Goal: Task Accomplishment & Management: Use online tool/utility

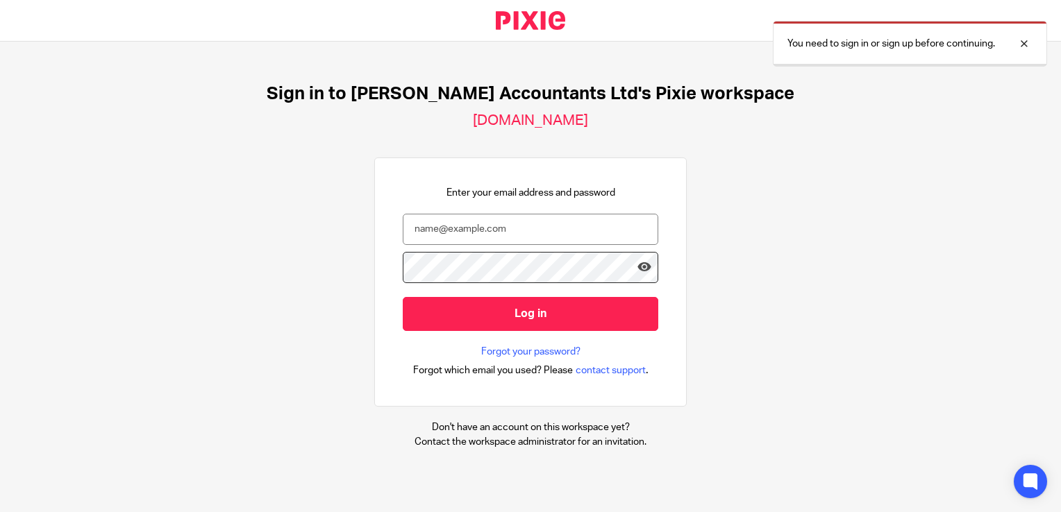
click at [444, 226] on input "email" at bounding box center [530, 229] width 255 height 31
type input "b"
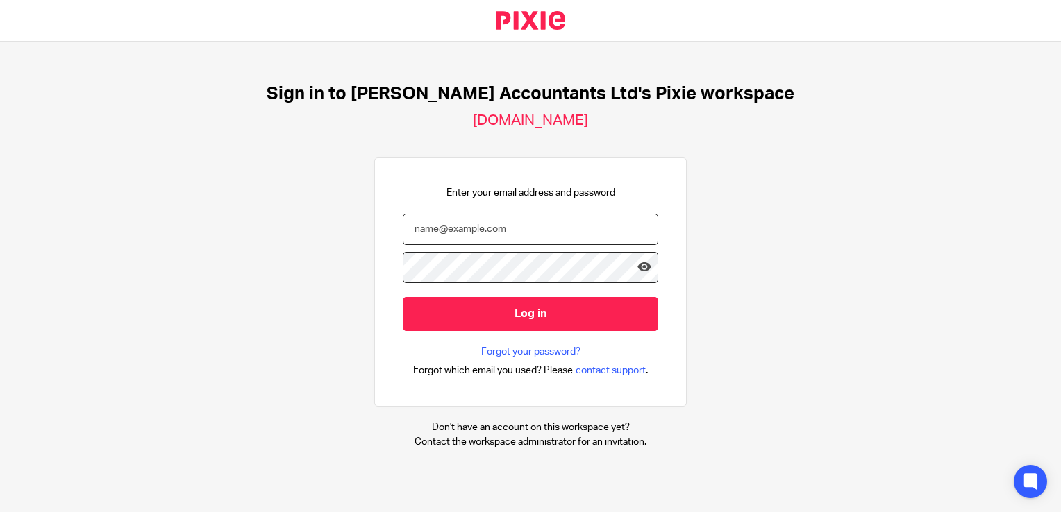
paste input "bookkeeping@catherine-smith.co.uk"
type input "bookkeeping@catherine-smith.co.uk"
click at [403, 297] on input "Log in" at bounding box center [530, 314] width 255 height 34
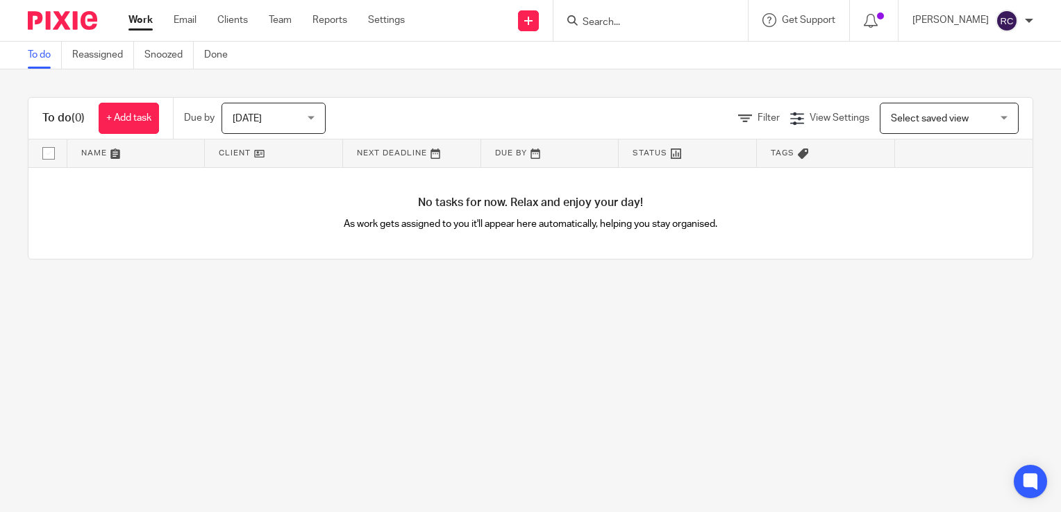
click at [251, 124] on span "[DATE]" at bounding box center [270, 117] width 74 height 29
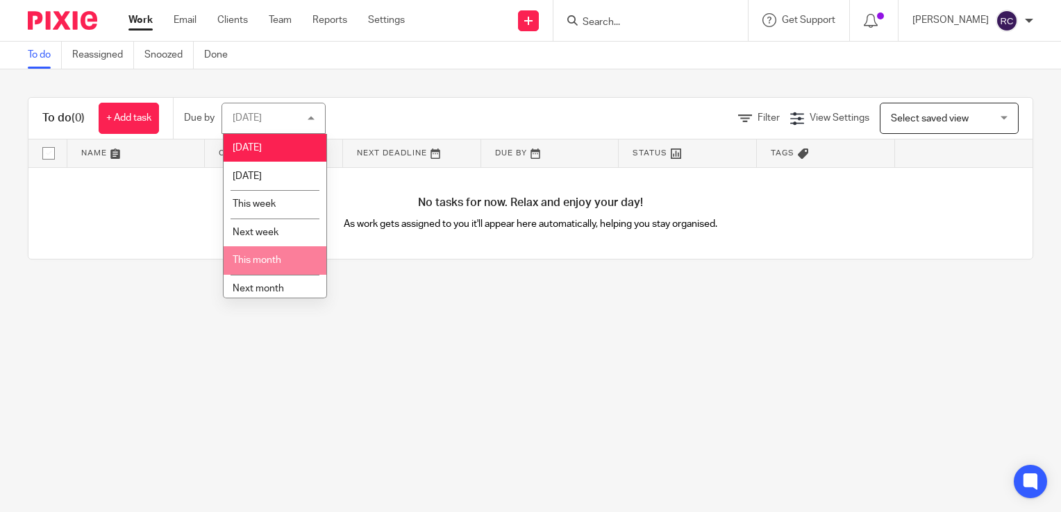
scroll to position [35, 0]
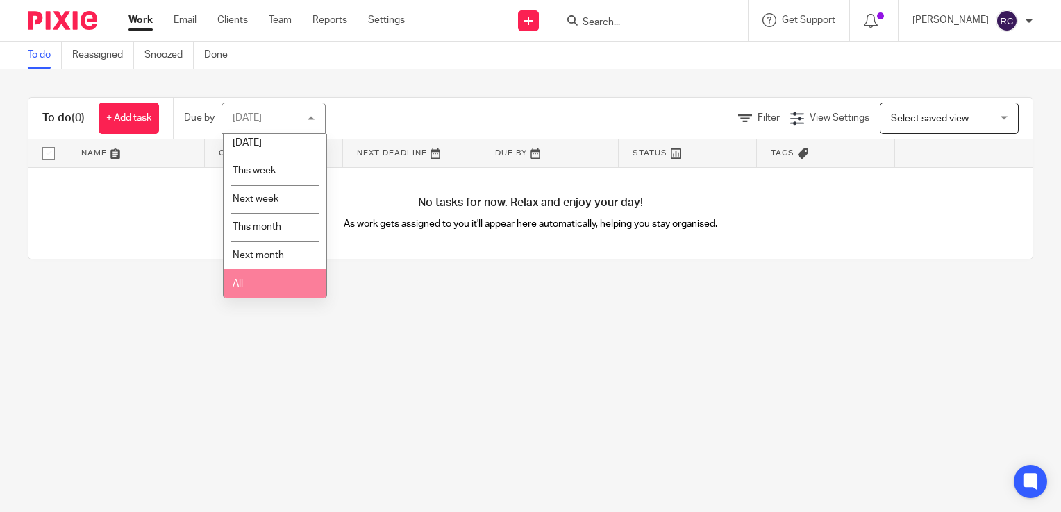
click at [273, 287] on li "All" at bounding box center [275, 283] width 103 height 28
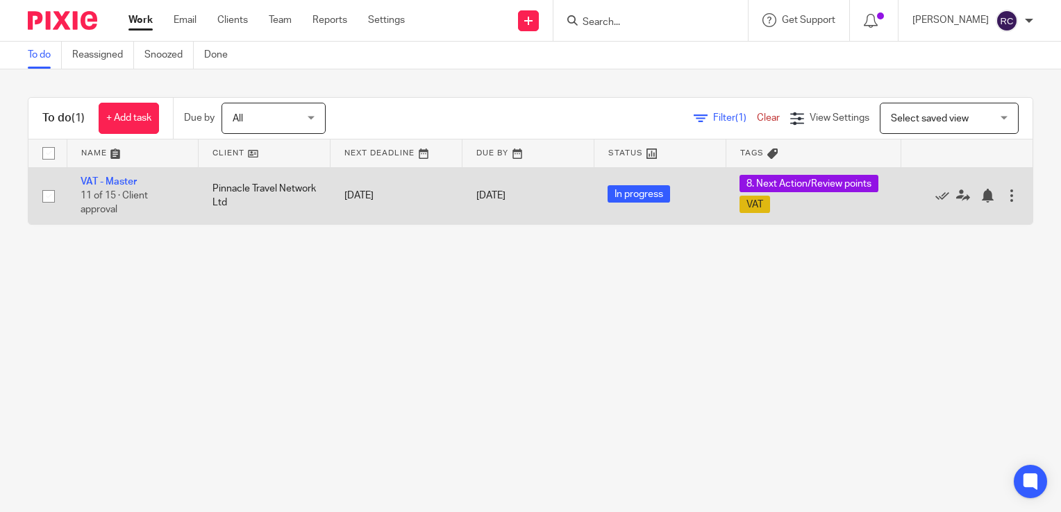
click at [92, 196] on span "11 of 15 · Client approval" at bounding box center [114, 203] width 67 height 24
click at [88, 177] on link "VAT - Master" at bounding box center [109, 182] width 56 height 10
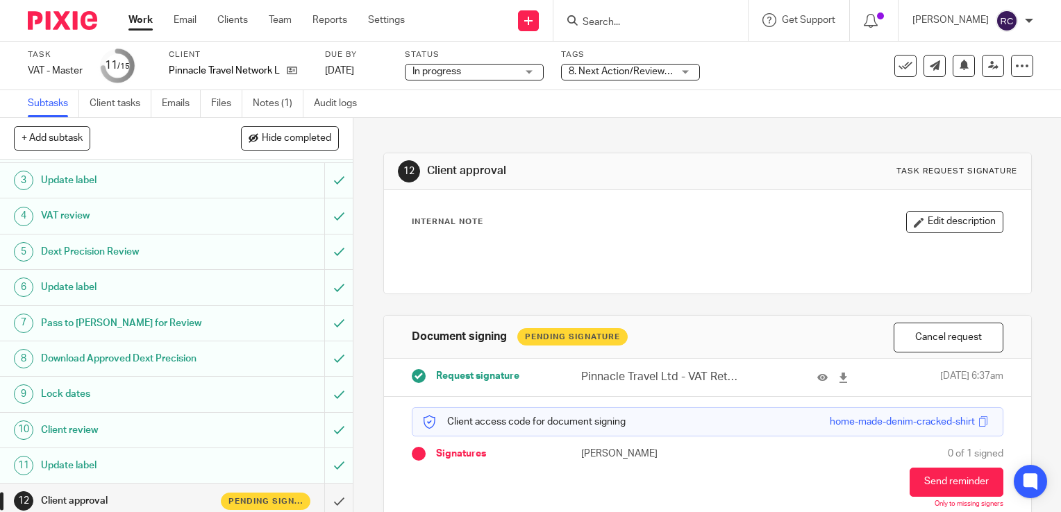
scroll to position [139, 0]
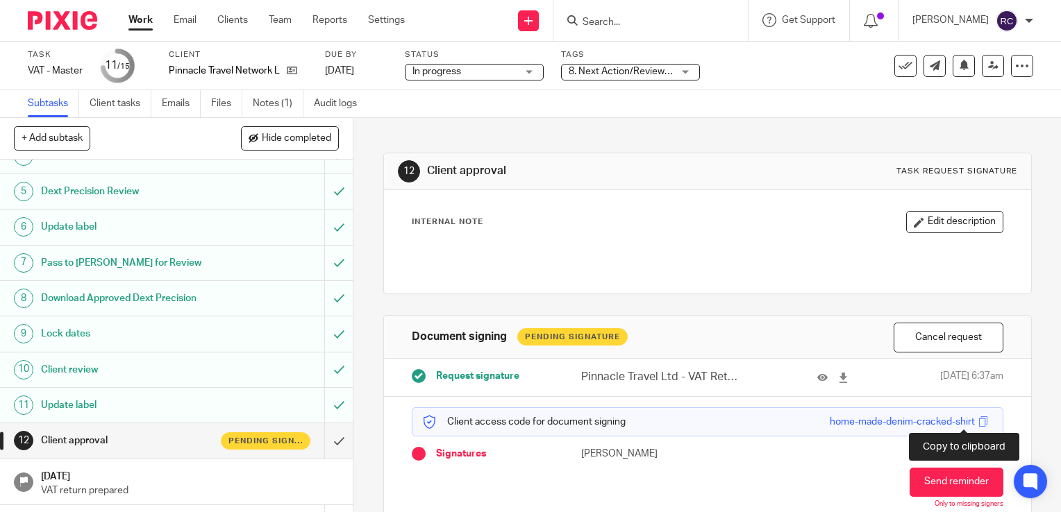
click at [978, 420] on span at bounding box center [983, 422] width 10 height 10
